Goal: Task Accomplishment & Management: Complete application form

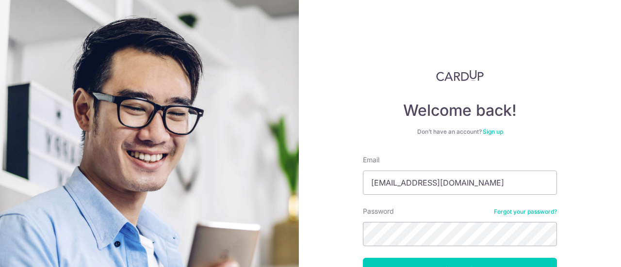
scroll to position [69, 0]
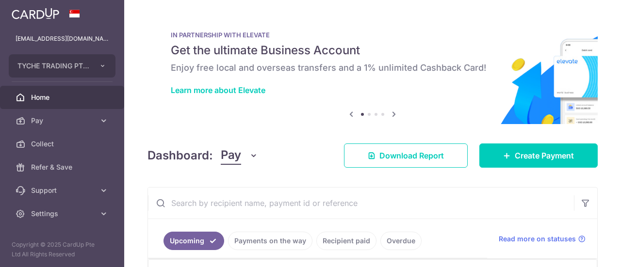
click at [42, 110] on link "Pay" at bounding box center [62, 120] width 124 height 23
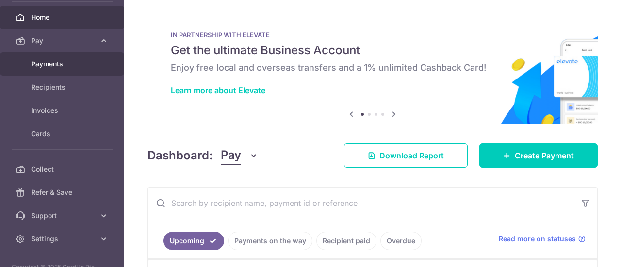
scroll to position [80, 0]
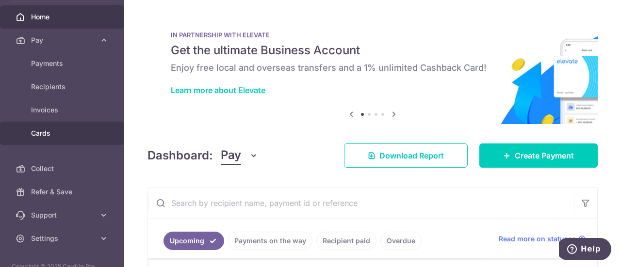
click at [54, 134] on body "victorker88@gmail.com TYCHE TRADING PTE. LTD. Add new company TYCHE TRADING PTE…" at bounding box center [310, 133] width 621 height 267
click at [56, 124] on link "Cards" at bounding box center [62, 133] width 124 height 23
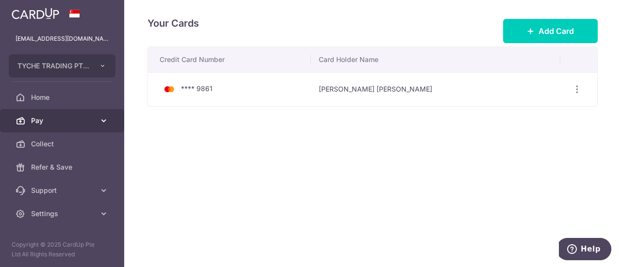
click at [59, 122] on span "Pay" at bounding box center [63, 121] width 64 height 10
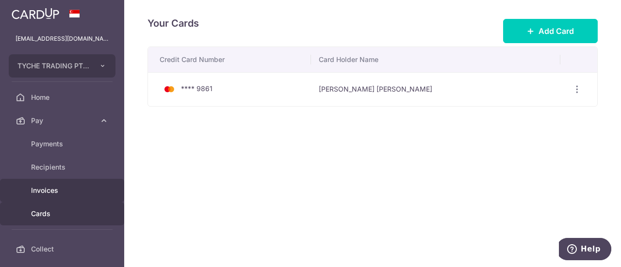
click at [60, 183] on link "Invoices" at bounding box center [62, 190] width 124 height 23
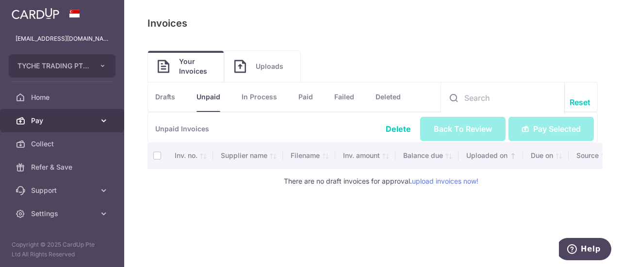
click at [46, 116] on span "Pay" at bounding box center [63, 121] width 64 height 10
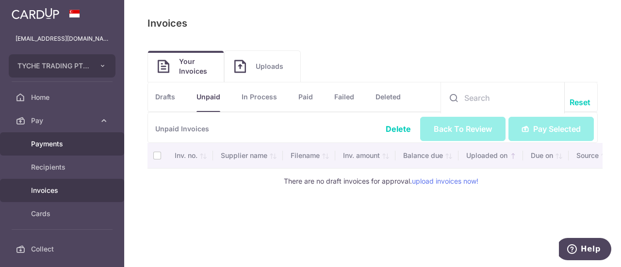
click at [52, 144] on span "Payments" at bounding box center [63, 144] width 64 height 10
